Goal: Information Seeking & Learning: Learn about a topic

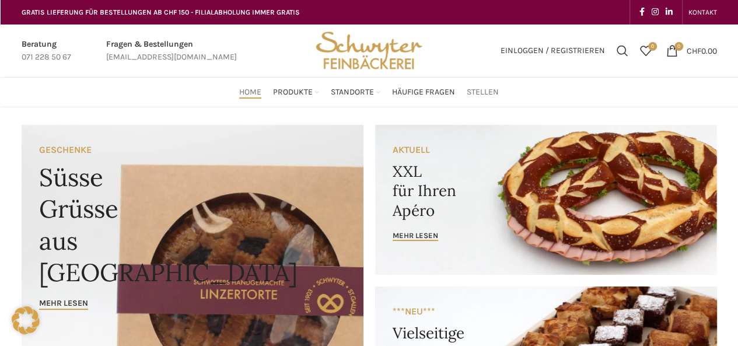
click at [483, 92] on span "Stellen" at bounding box center [482, 92] width 32 height 11
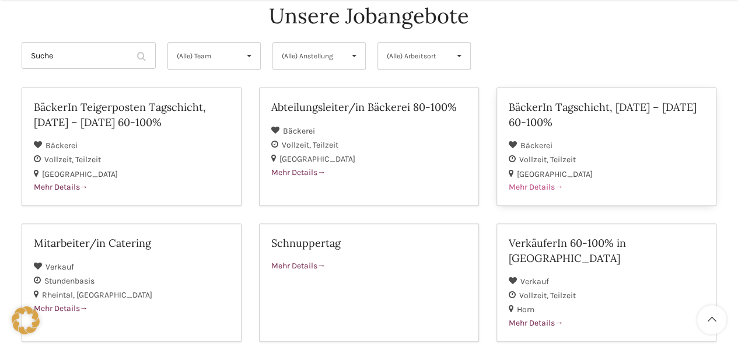
scroll to position [138, 0]
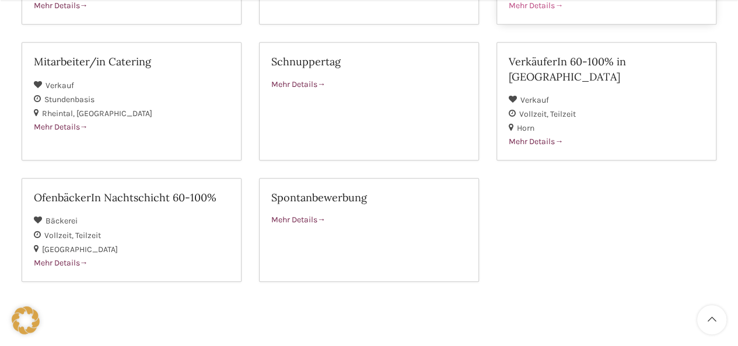
click at [595, 210] on div "BäckerIn Teigerposten Tagschicht, Montag – Freitag 60-100% Bäckerei Vollzeit Te…" at bounding box center [369, 102] width 712 height 393
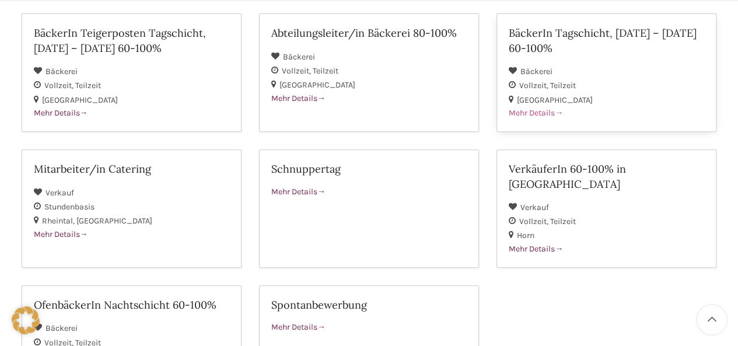
scroll to position [211, 0]
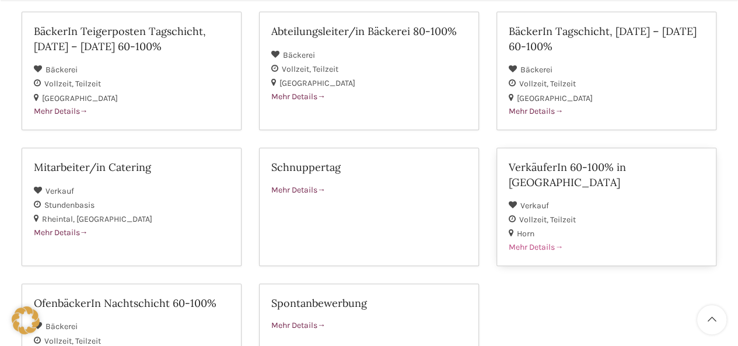
click at [545, 170] on h2 "VerkäuferIn 60-100% in [GEOGRAPHIC_DATA]" at bounding box center [605, 174] width 195 height 29
click at [540, 38] on h2 "BäckerIn Tagschicht, Montag – Freitag 60-100%" at bounding box center [605, 38] width 195 height 29
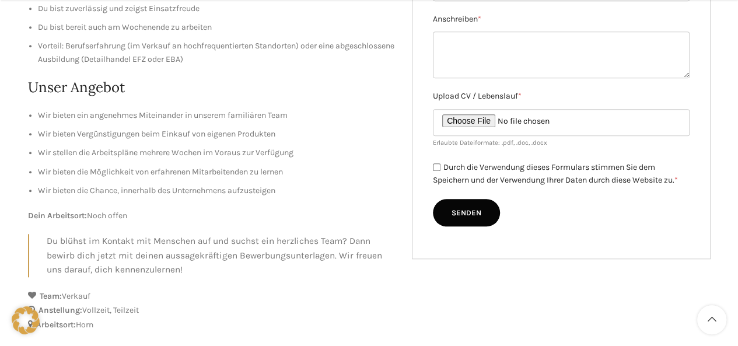
scroll to position [417, 0]
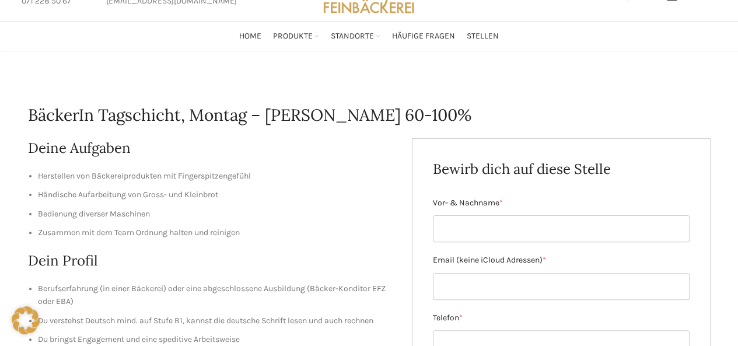
scroll to position [49, 0]
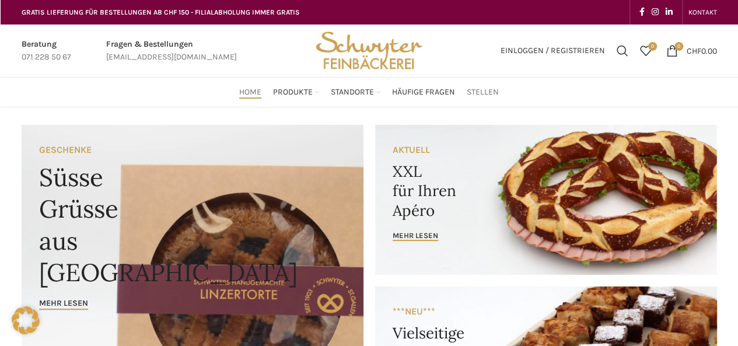
click at [479, 92] on span "Stellen" at bounding box center [482, 92] width 32 height 11
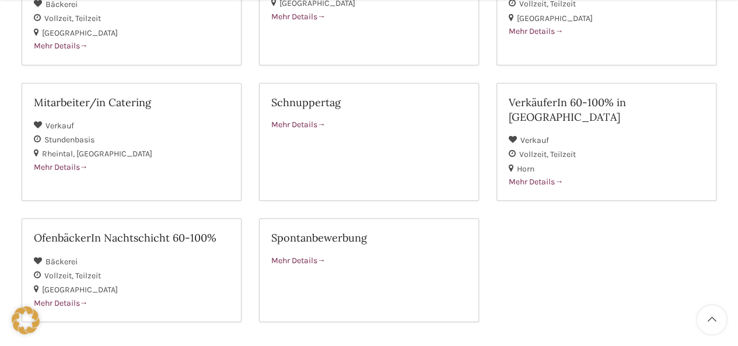
scroll to position [292, 0]
